Goal: Task Accomplishment & Management: Manage account settings

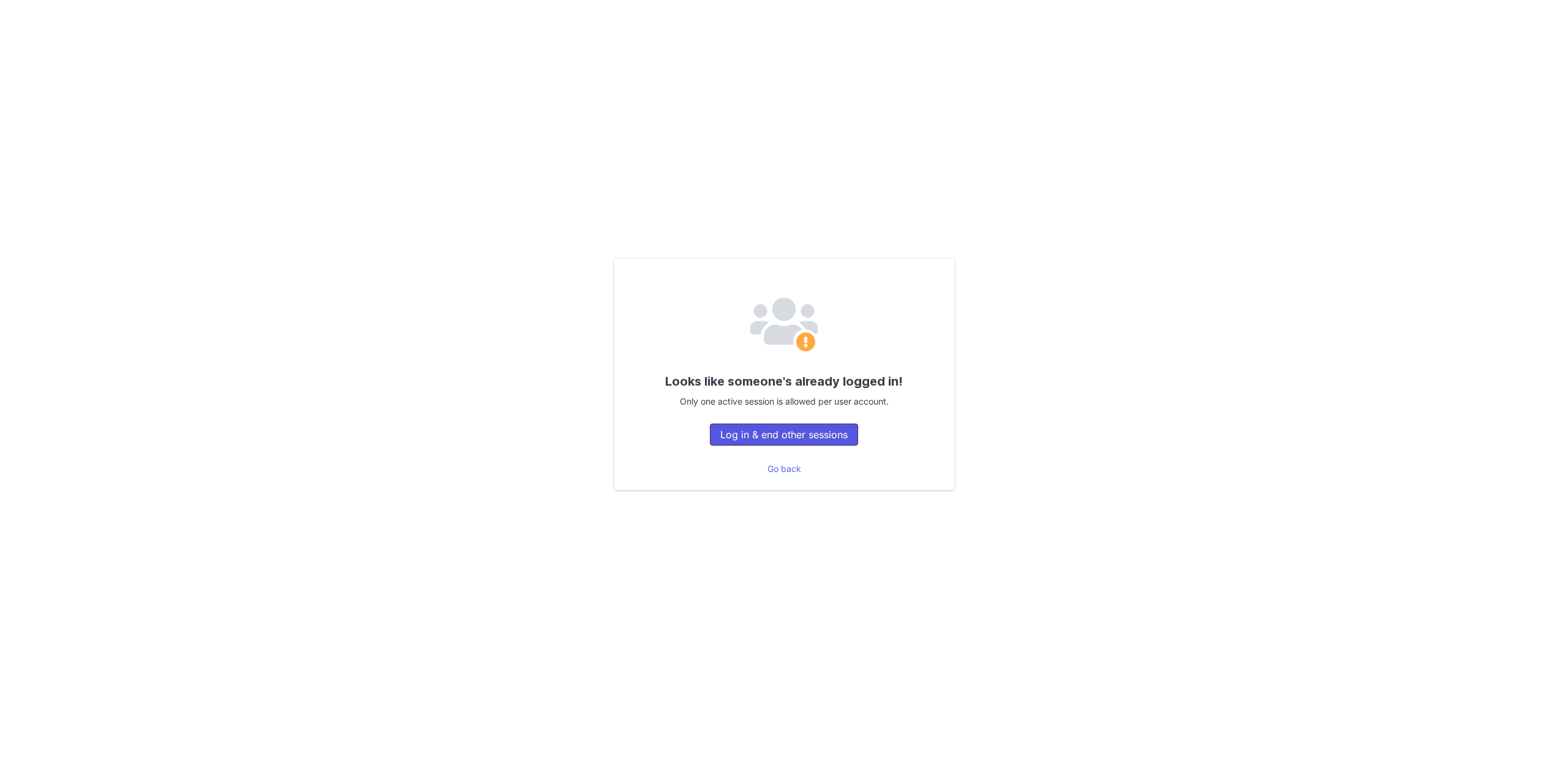
click at [757, 430] on button "Log in & end other sessions" at bounding box center [784, 435] width 148 height 22
